Goal: Transaction & Acquisition: Purchase product/service

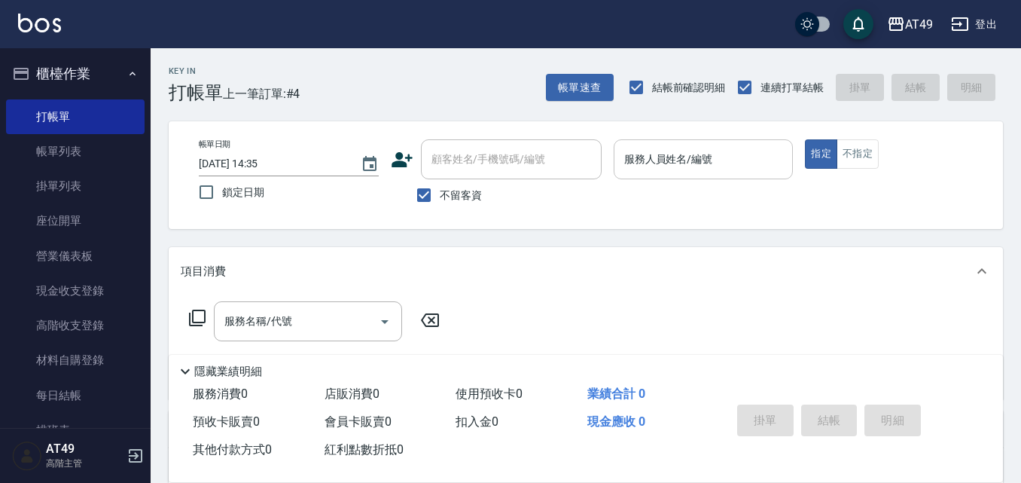
click at [659, 149] on div "服務人員姓名/編號 服務人員姓名/編號" at bounding box center [704, 159] width 180 height 40
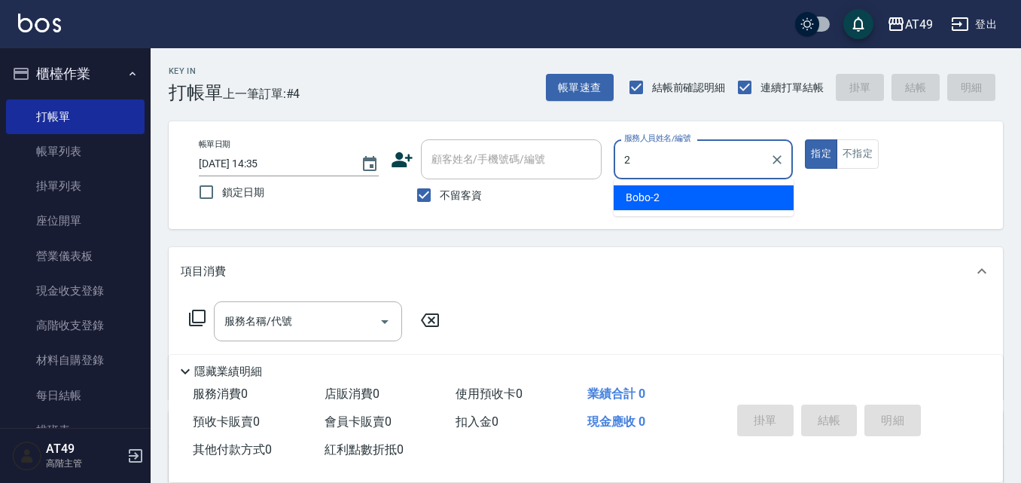
type input "2"
type button "true"
type input "Bobo-2"
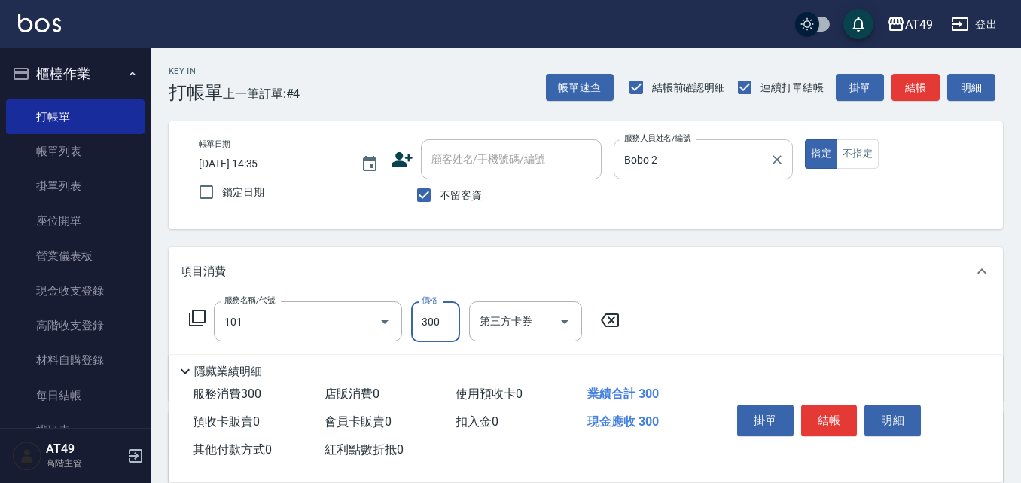
type input "一般洗髮(101)"
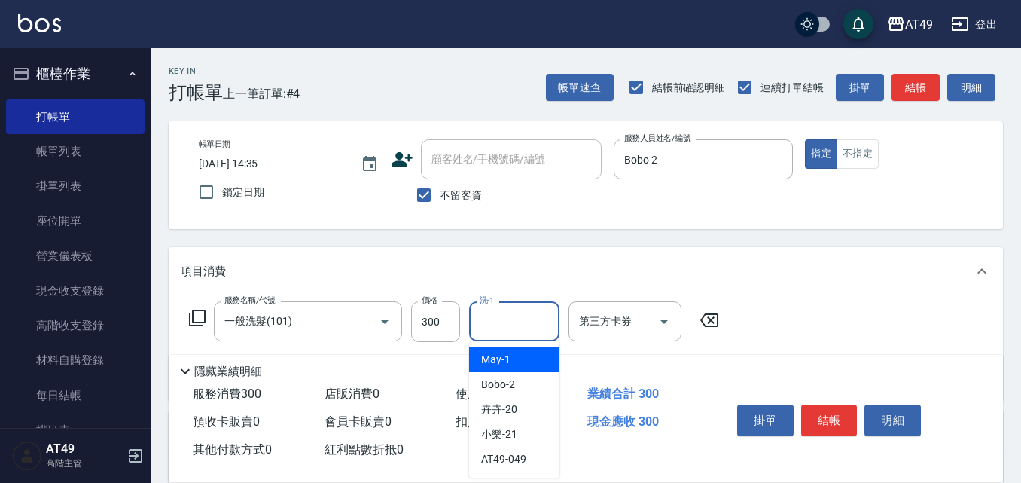
click at [526, 331] on input "洗-1" at bounding box center [514, 321] width 77 height 26
type input "Bobo-2"
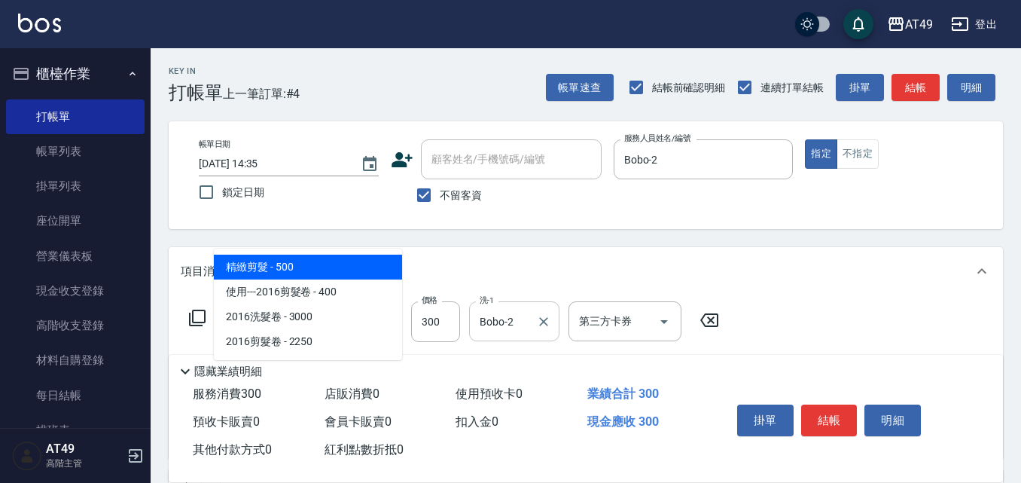
type input "精緻剪髮(201)"
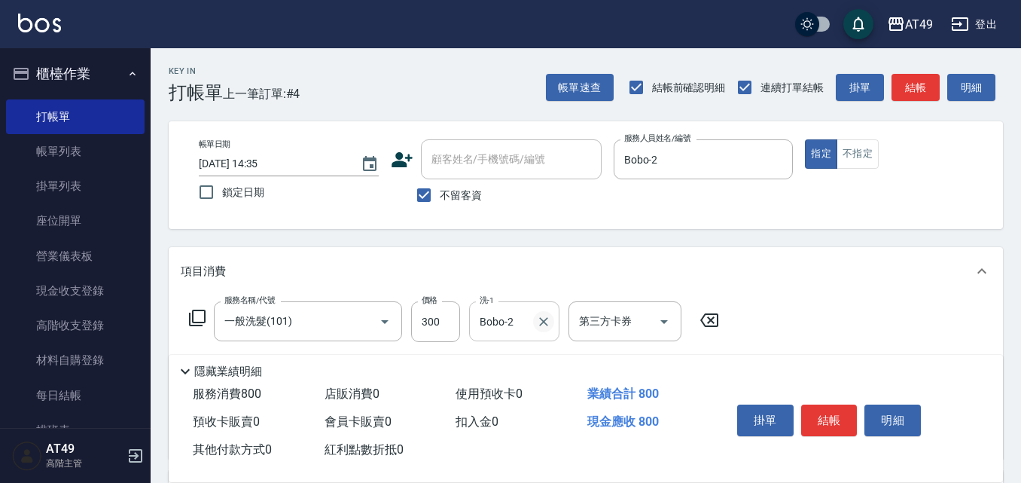
scroll to position [151, 0]
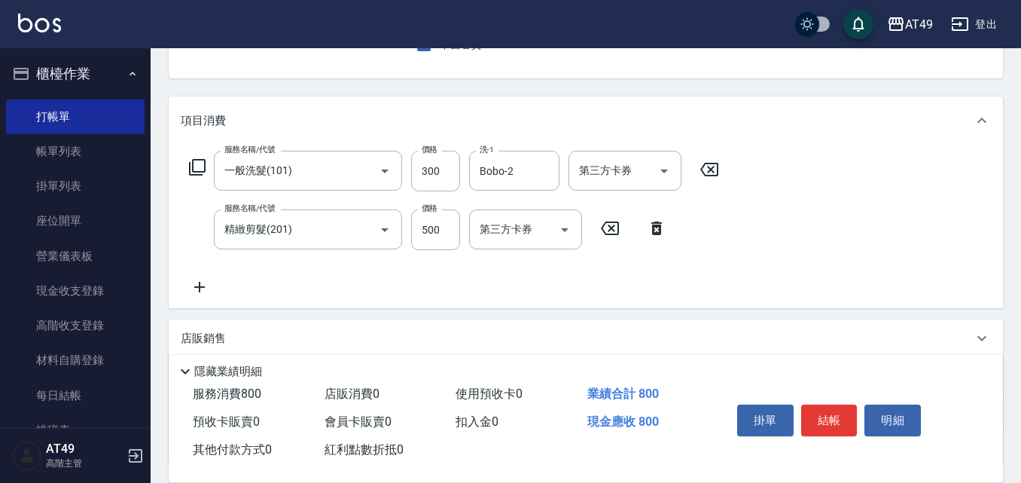
click at [196, 282] on icon at bounding box center [200, 287] width 38 height 18
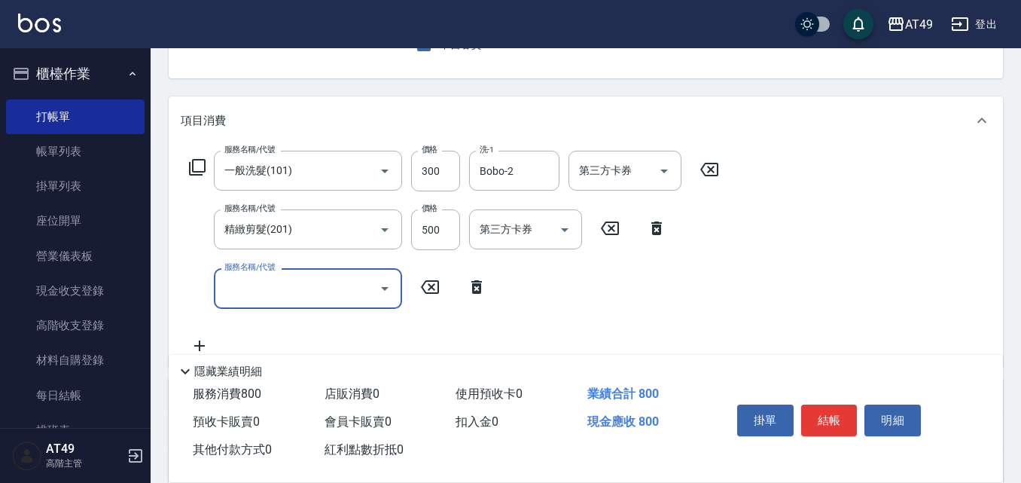
click at [224, 281] on input "服務名稱/代號" at bounding box center [297, 288] width 152 height 26
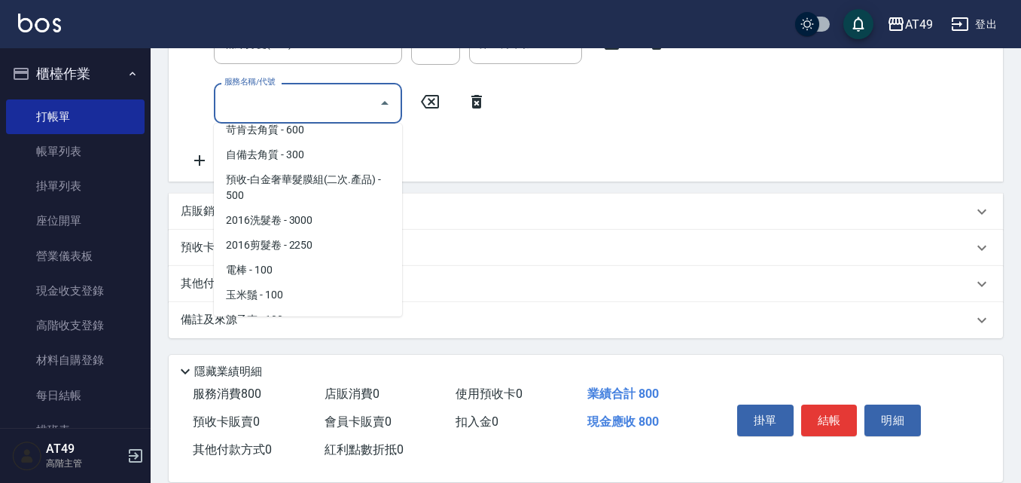
scroll to position [1028, 0]
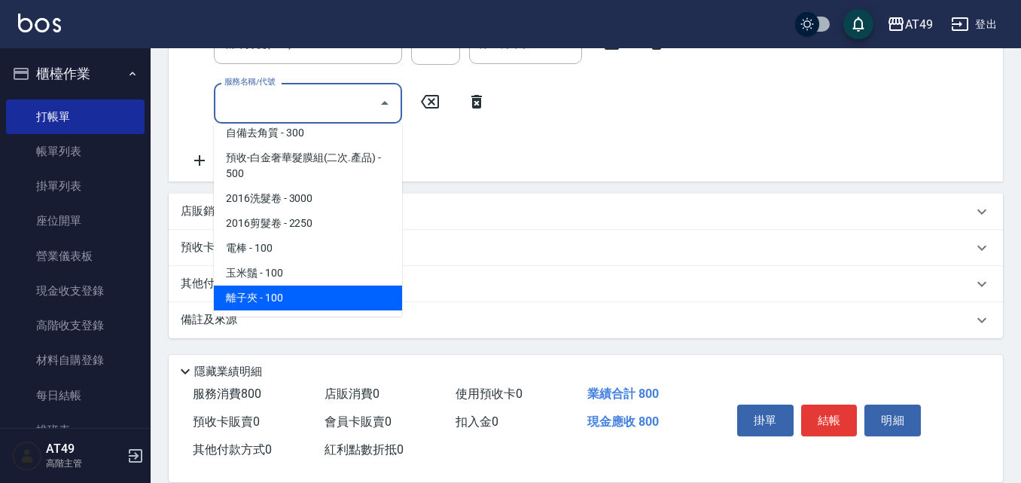
click at [295, 306] on span "離子夾 - 100" at bounding box center [308, 297] width 188 height 25
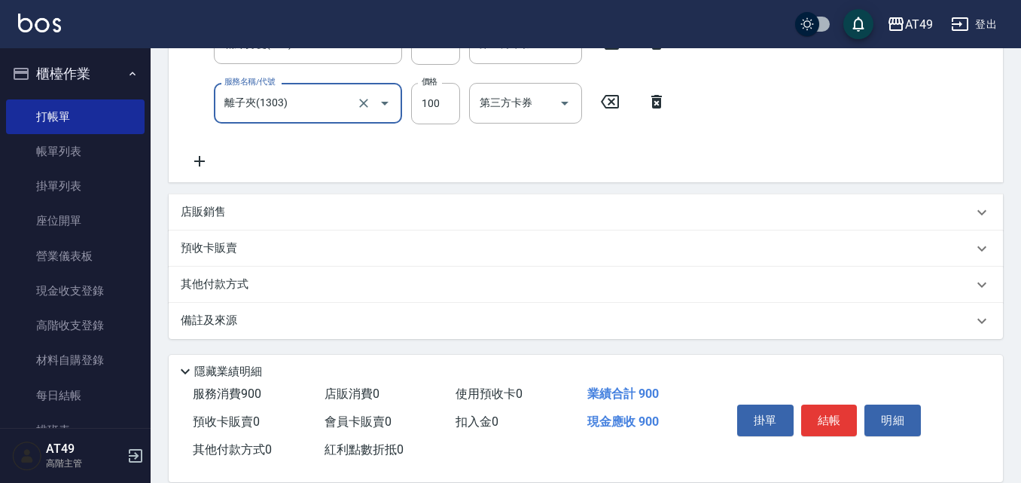
click at [383, 100] on icon "Open" at bounding box center [385, 103] width 18 height 18
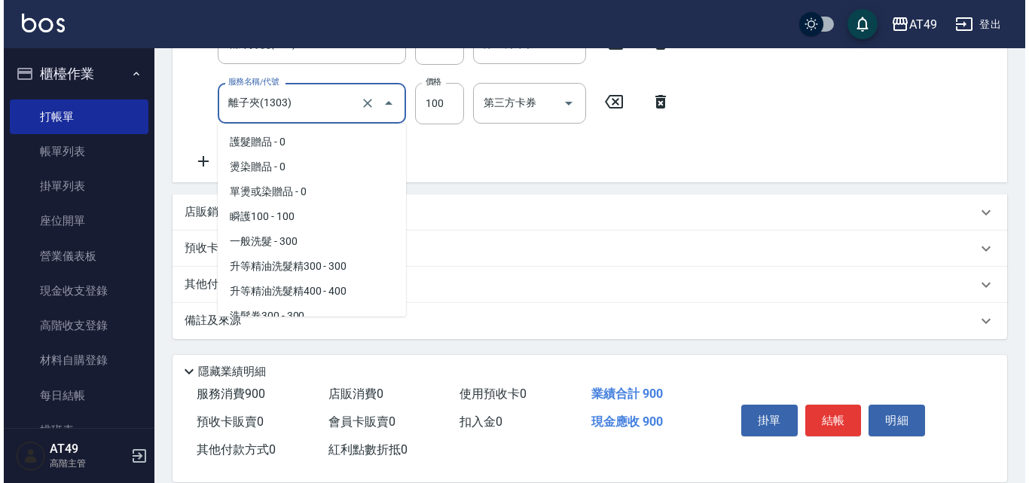
scroll to position [1022, 0]
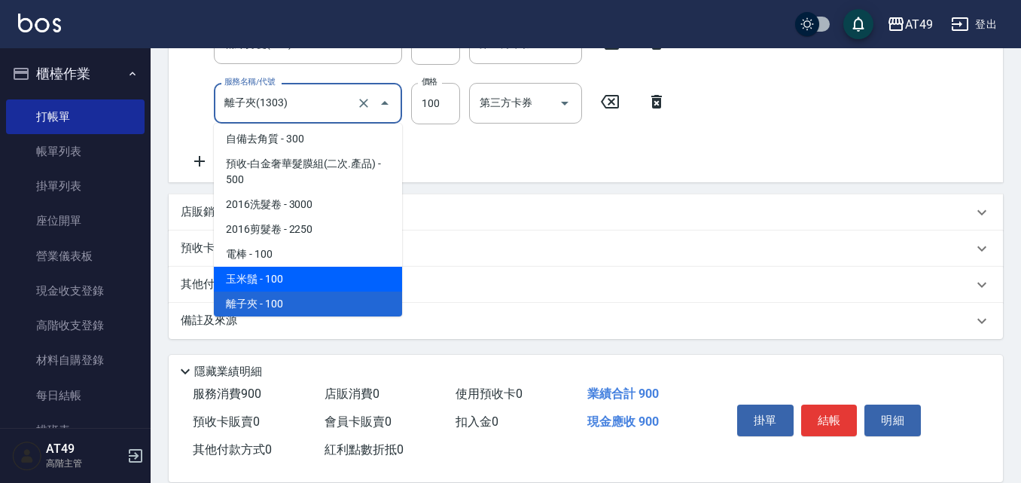
click at [291, 272] on span "玉米鬚 - 100" at bounding box center [308, 279] width 188 height 25
type input "玉米鬚(1302)"
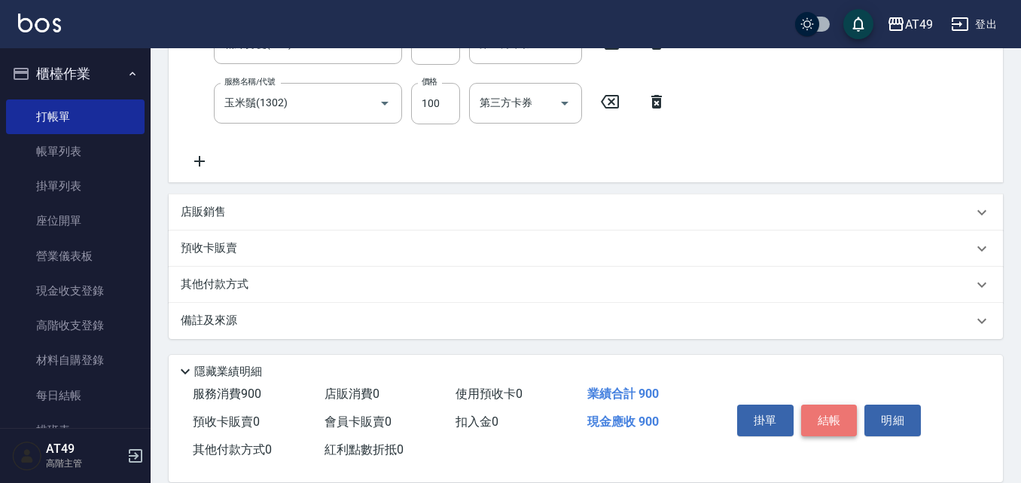
click at [843, 410] on button "結帳" at bounding box center [829, 420] width 56 height 32
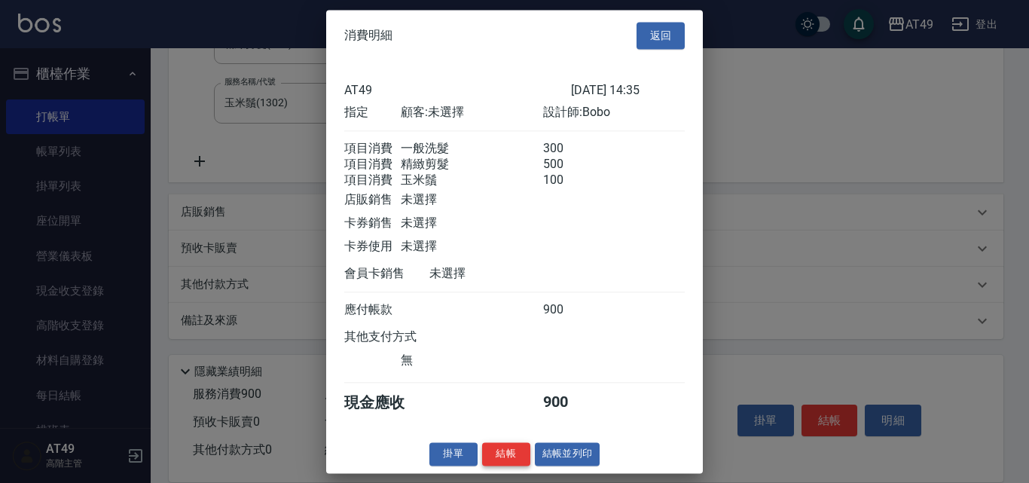
click at [484, 463] on button "結帳" at bounding box center [506, 453] width 48 height 23
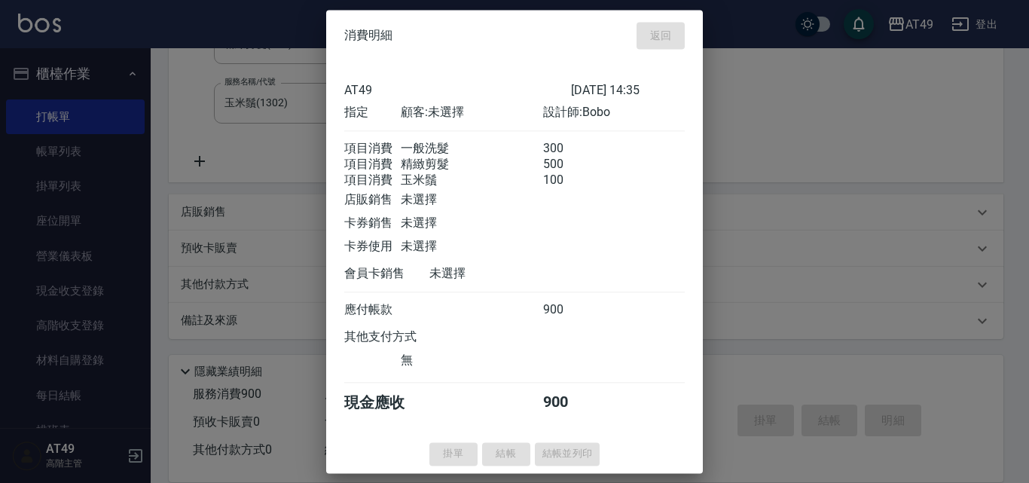
type input "[DATE] 17:19"
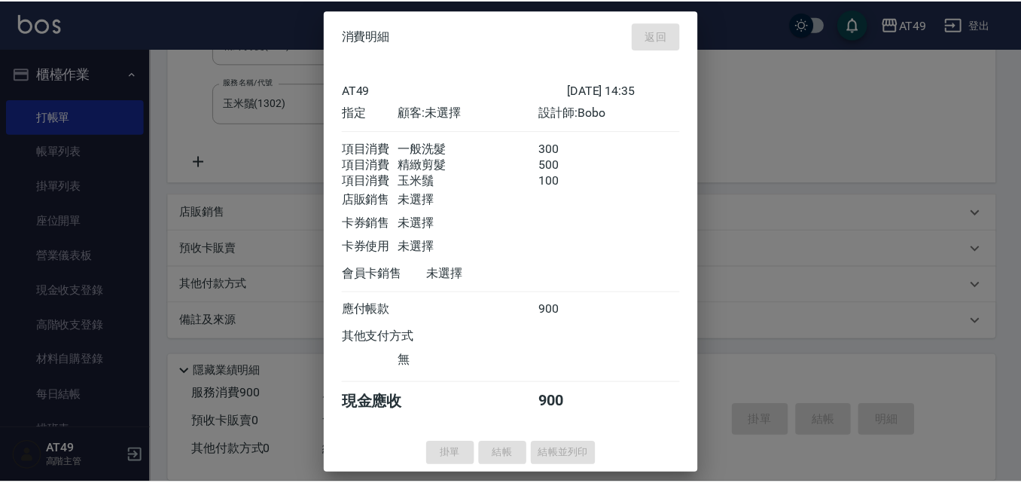
scroll to position [0, 0]
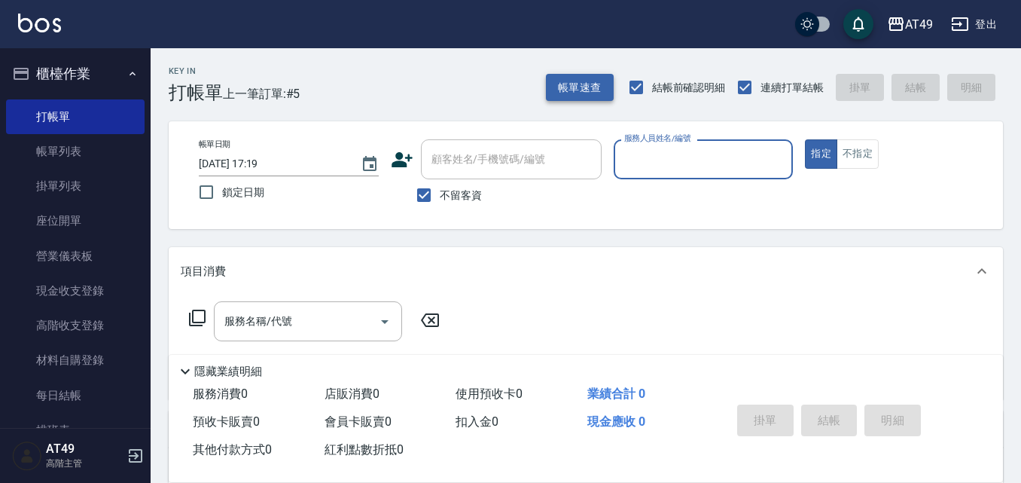
click at [593, 80] on button "帳單速查" at bounding box center [580, 88] width 68 height 28
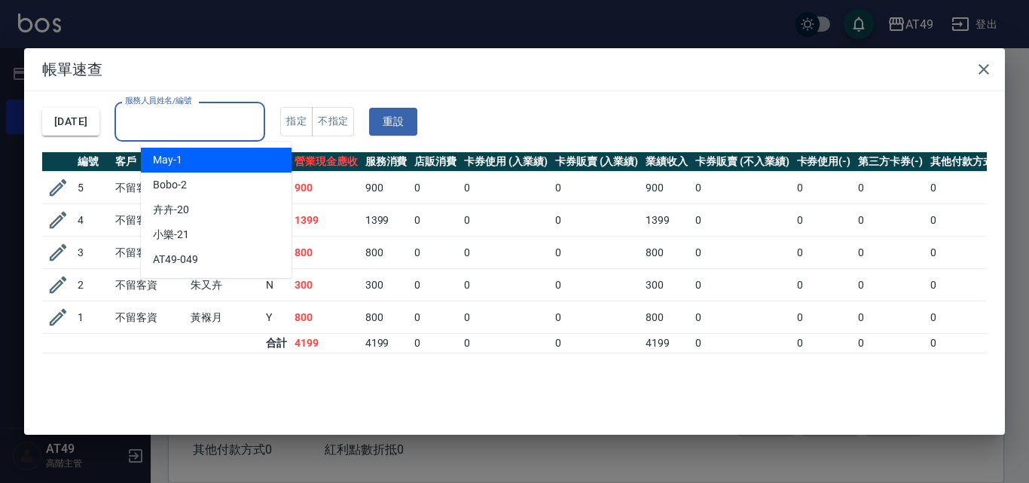
click at [227, 122] on input "服務人員姓名/編號" at bounding box center [189, 121] width 137 height 26
click at [202, 172] on div "May -1" at bounding box center [216, 160] width 151 height 25
type input "May-1"
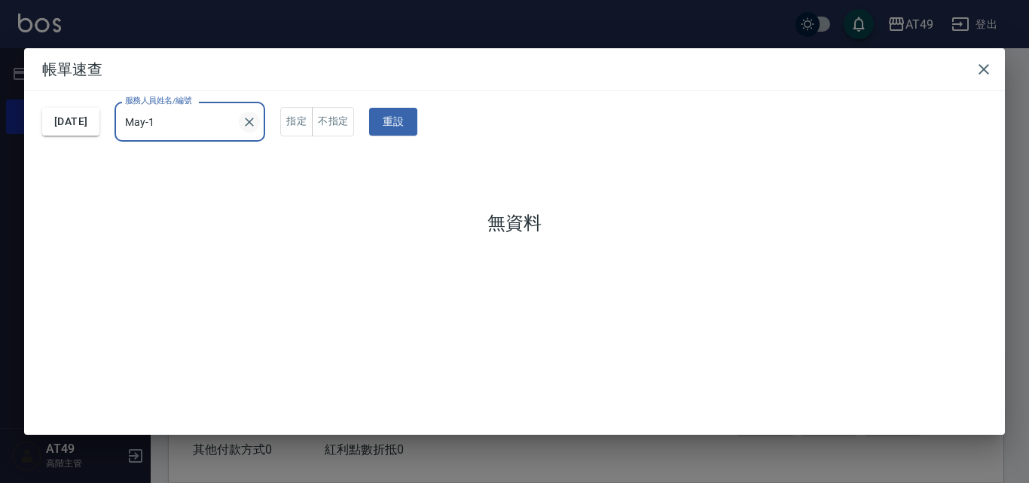
click at [257, 121] on icon "Clear" at bounding box center [249, 121] width 15 height 15
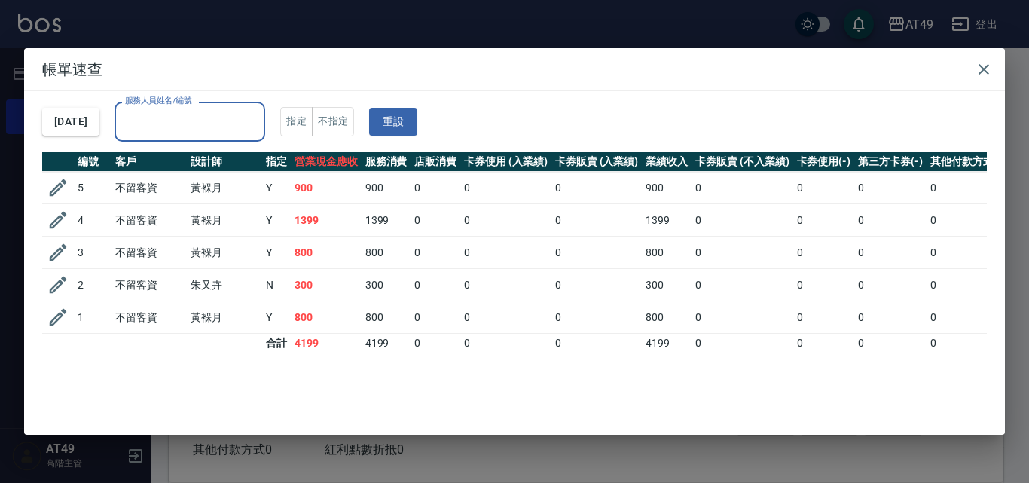
click at [191, 102] on label "服務人員姓名/編號" at bounding box center [158, 100] width 66 height 11
click at [211, 108] on input "服務人員姓名/編號" at bounding box center [189, 121] width 137 height 26
click at [177, 152] on th "客戶" at bounding box center [148, 162] width 75 height 20
click at [182, 132] on input "服務人員姓名/編號" at bounding box center [189, 121] width 137 height 26
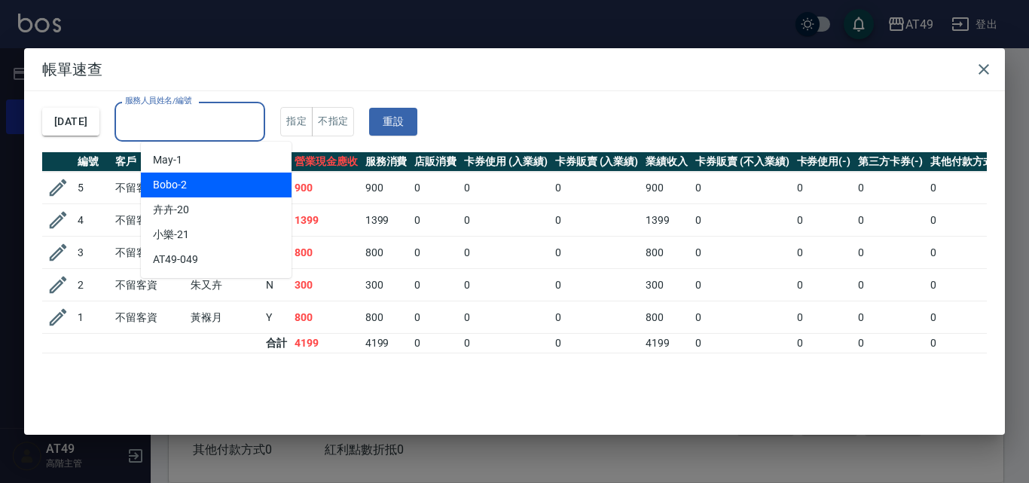
click at [200, 177] on div "Bobo -2" at bounding box center [216, 184] width 151 height 25
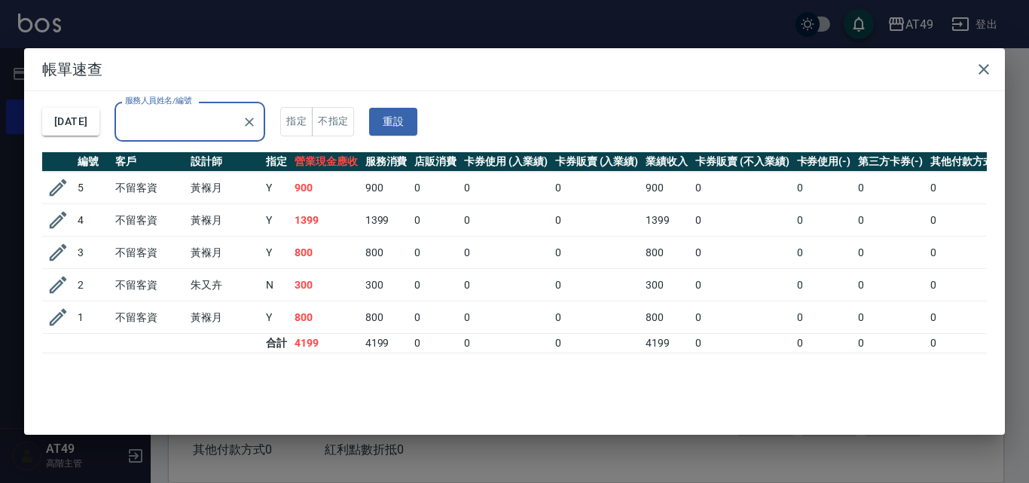
type input "Bobo-2"
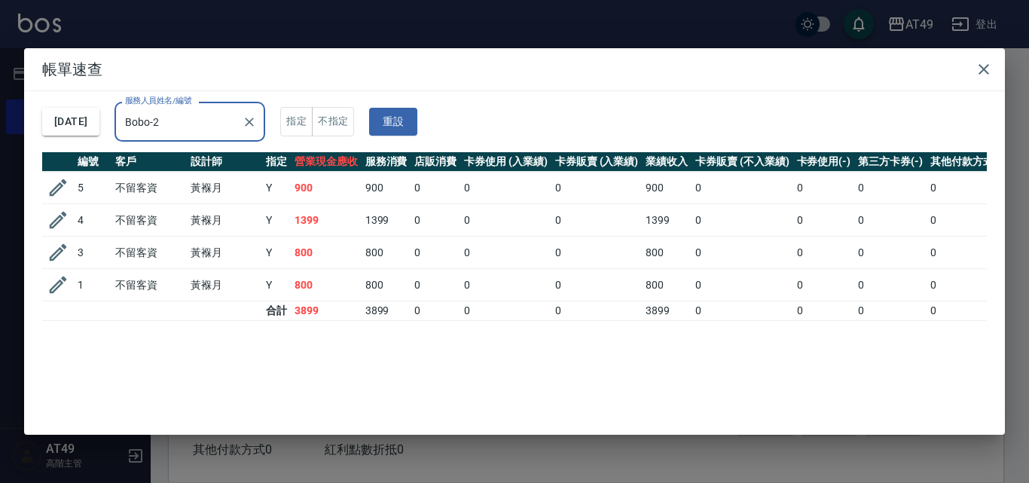
click at [594, 96] on div "[DATE] 服務人員姓名/編號 Bobo-2 服務人員姓名/編號 指定 不指定 重設" at bounding box center [514, 121] width 945 height 61
click at [990, 63] on icon "button" at bounding box center [984, 69] width 18 height 18
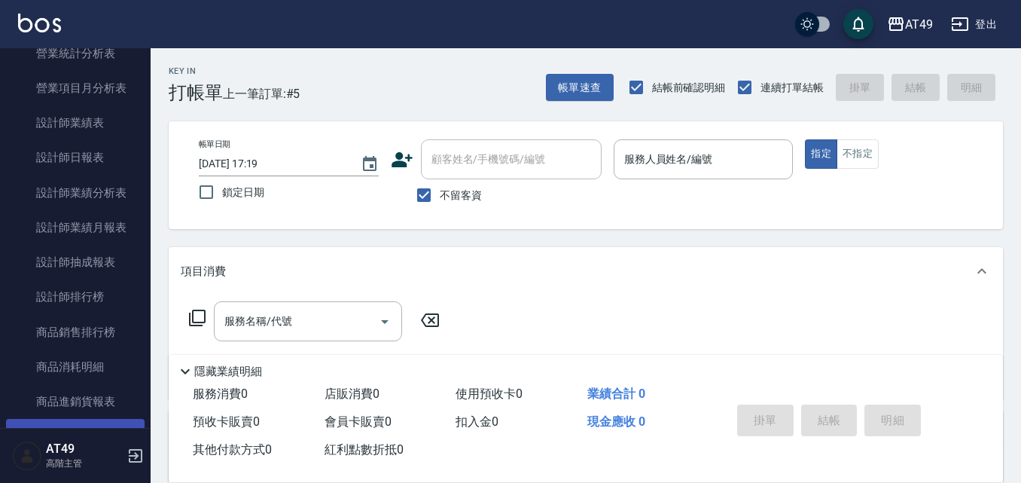
scroll to position [904, 0]
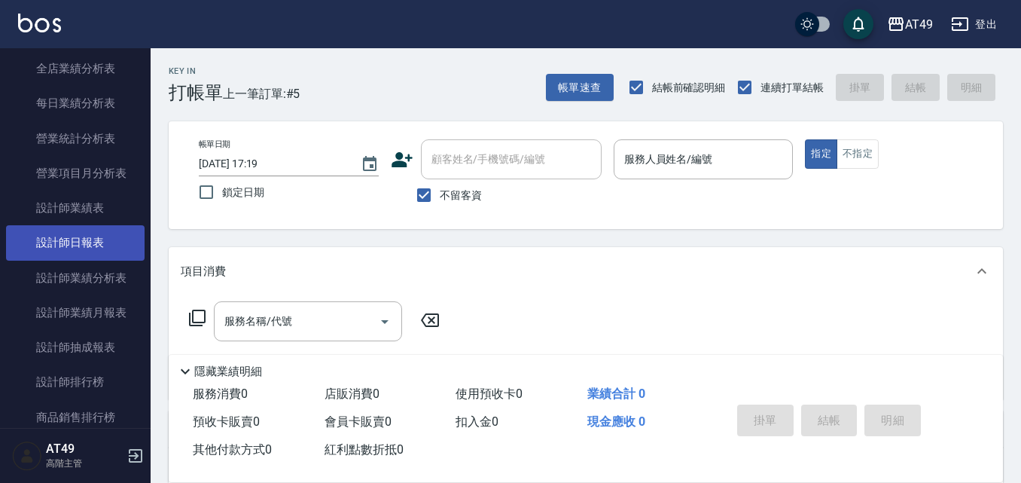
click at [53, 234] on link "設計師日報表" at bounding box center [75, 242] width 139 height 35
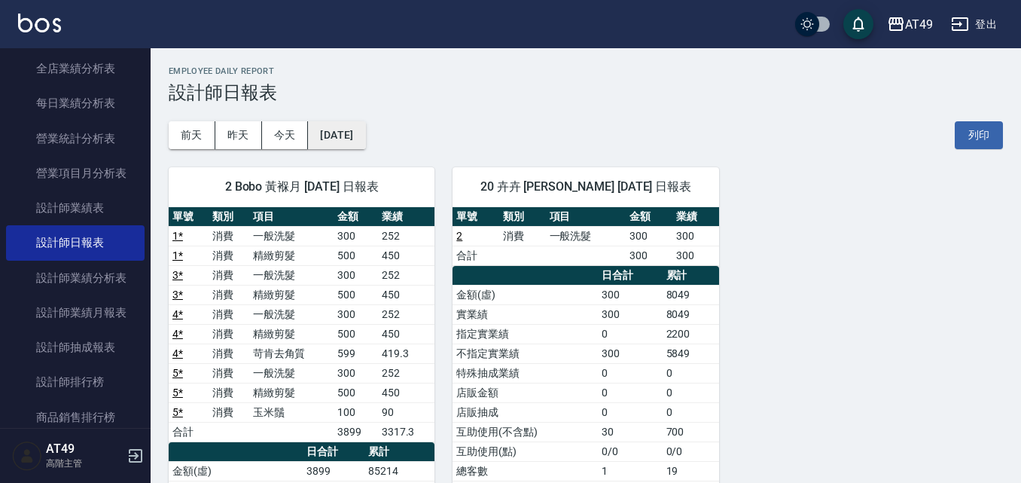
click at [336, 139] on button "[DATE]" at bounding box center [336, 135] width 57 height 28
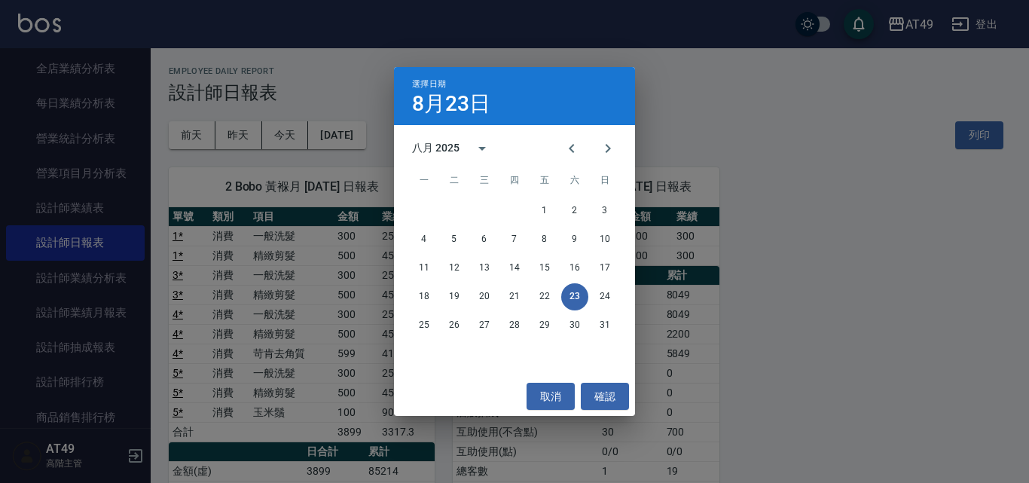
click at [323, 75] on div "選擇日期 8月23日 八月 2025 一 二 三 四 五 六 日 1 2 3 4 5 6 7 8 9 10 11 12 13 14 15 16 17 18 1…" at bounding box center [514, 241] width 1029 height 483
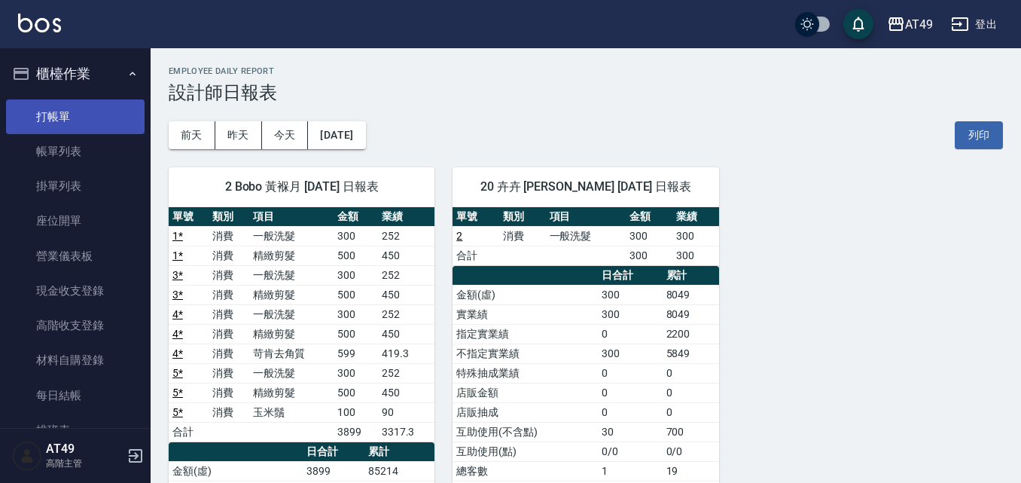
click at [44, 116] on link "打帳單" at bounding box center [75, 116] width 139 height 35
